Goal: Task Accomplishment & Management: Complete application form

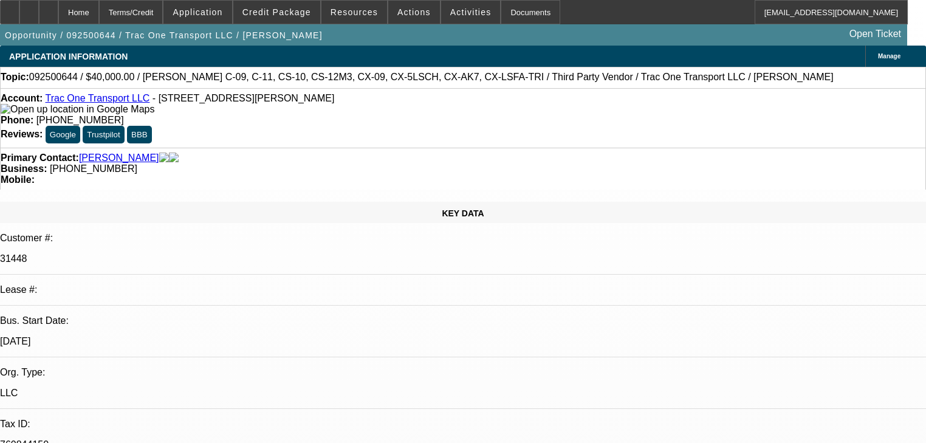
select select "0"
select select "6"
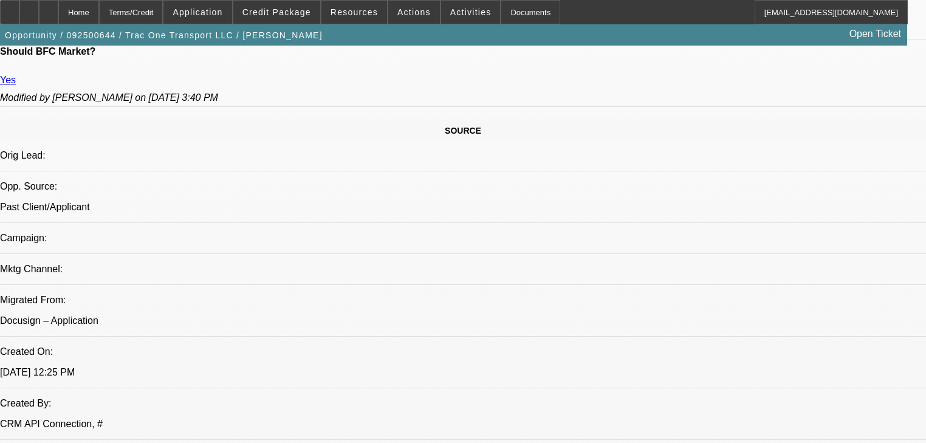
scroll to position [681, 0]
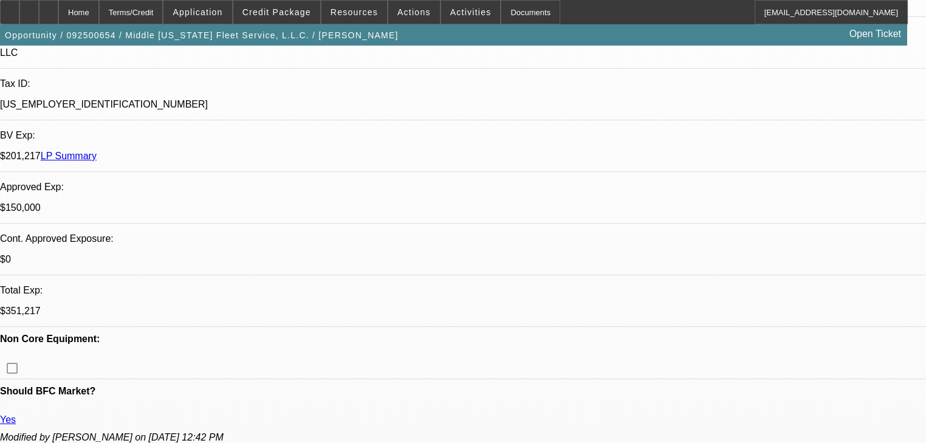
select select "0"
select select "2"
select select "0"
select select "6"
select select "0"
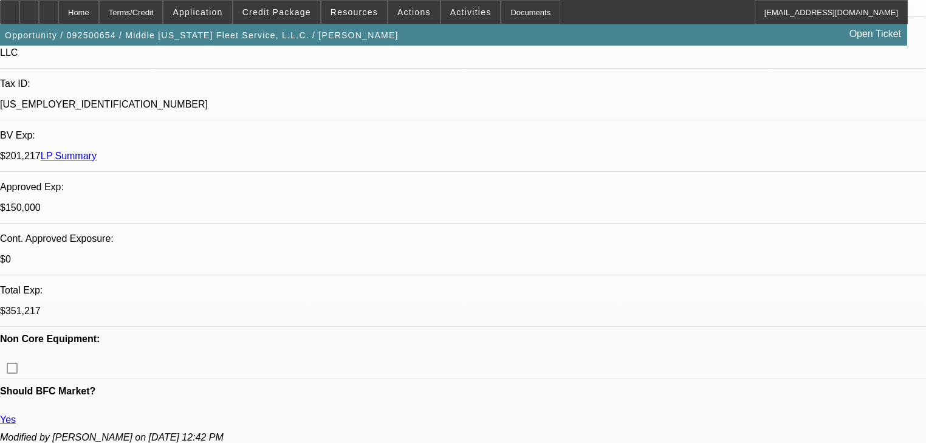
select select "0"
select select "2"
select select "0"
select select "6"
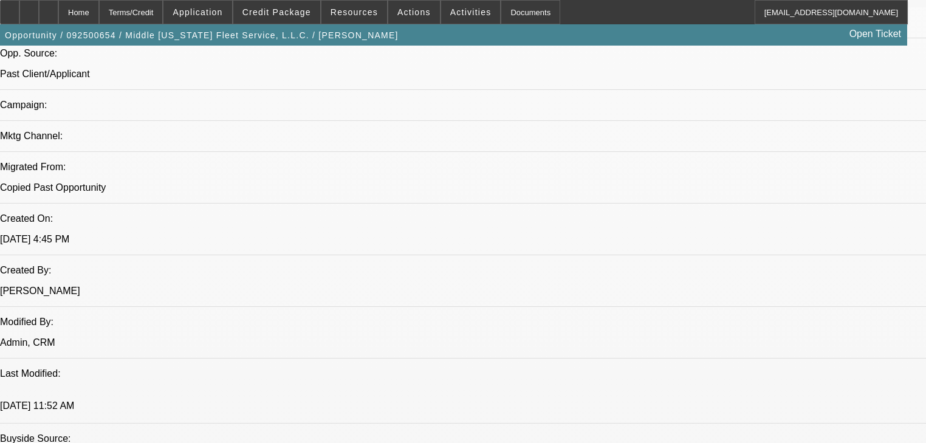
scroll to position [875, 0]
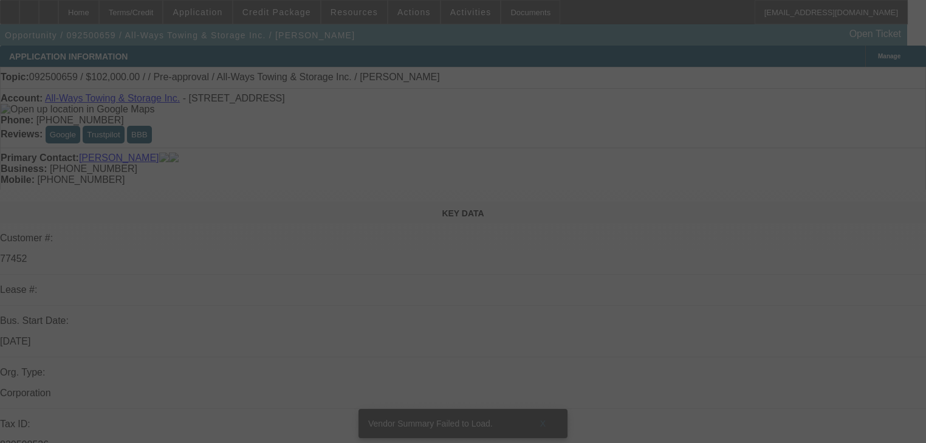
select select "0.15"
select select "2"
select select "0.1"
select select "4"
